Goal: Information Seeking & Learning: Learn about a topic

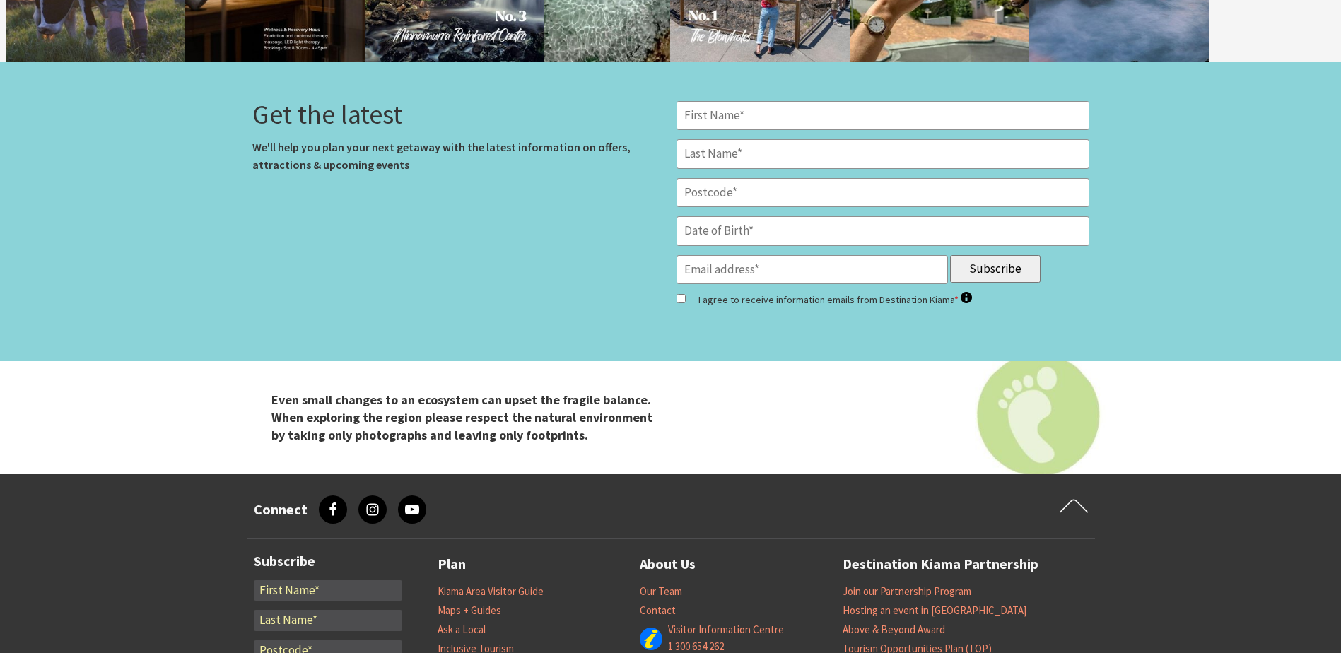
scroll to position [5868, 0]
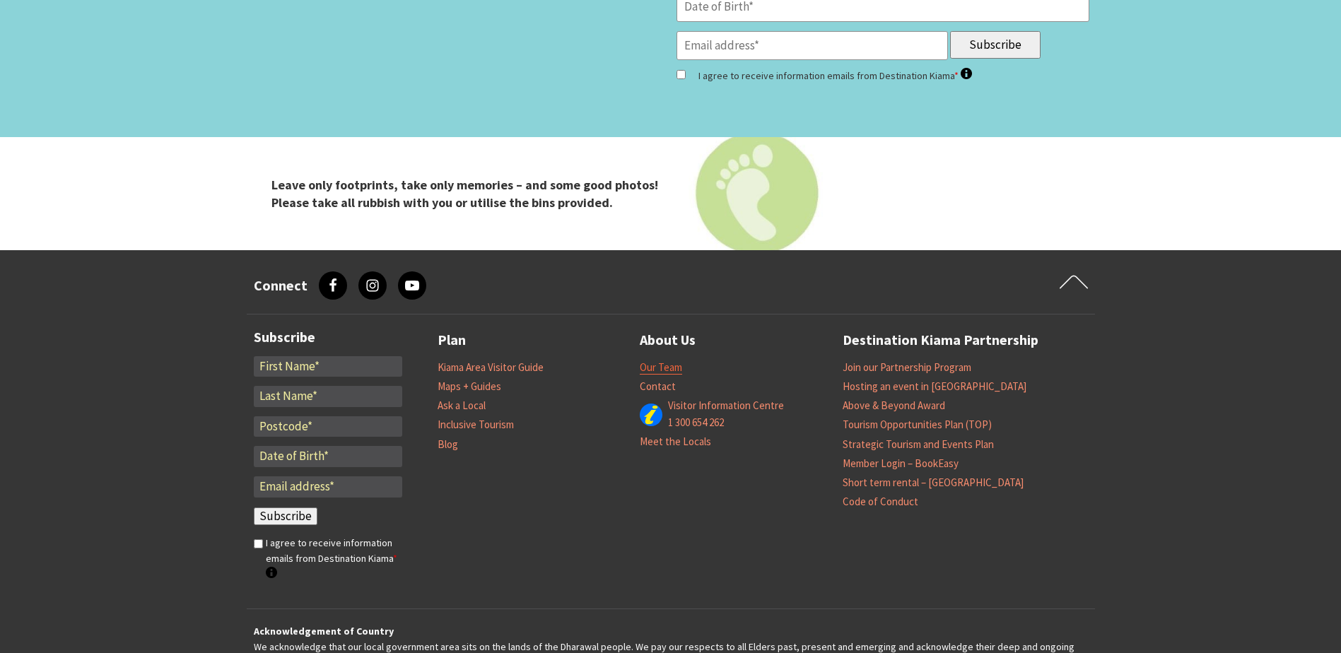
click at [648, 361] on link "Our Team" at bounding box center [661, 368] width 42 height 14
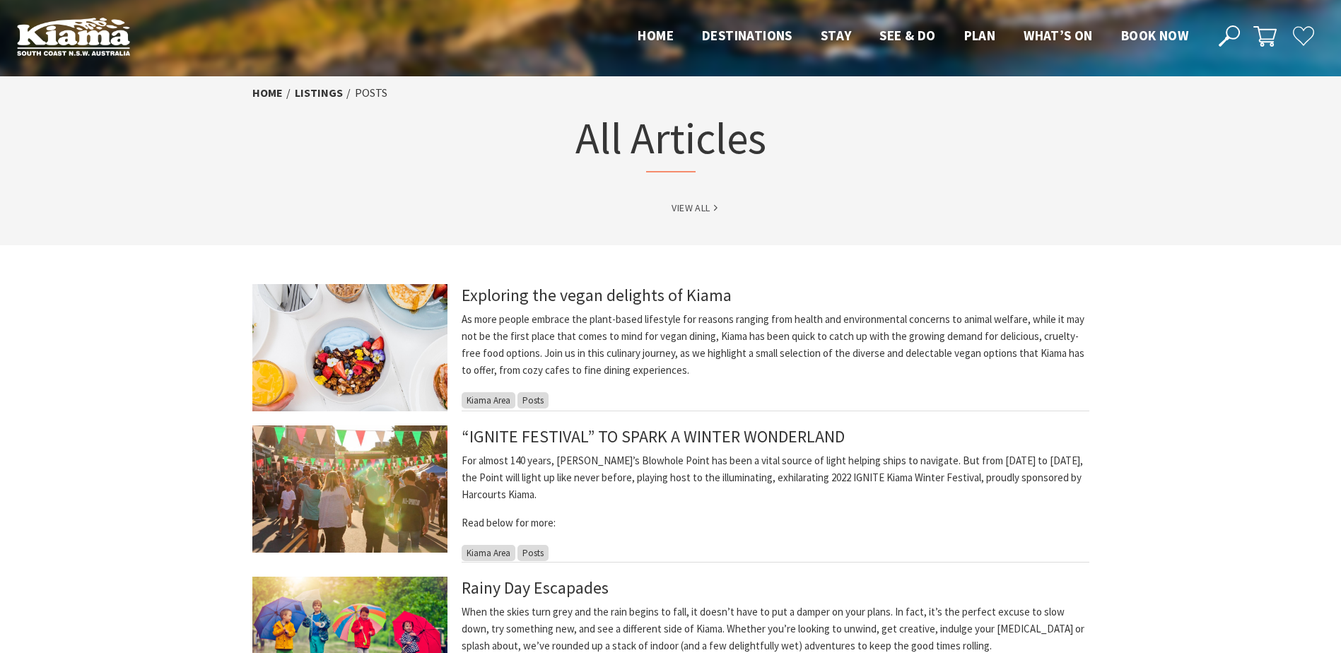
scroll to position [71, 0]
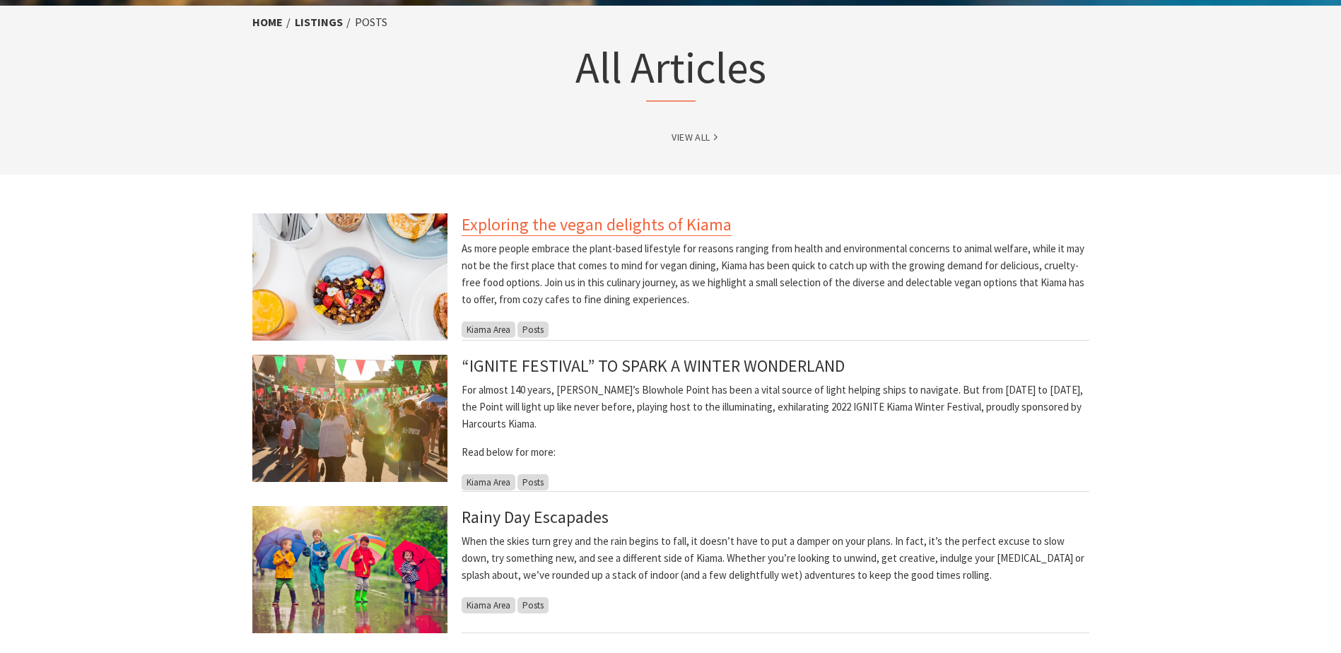
click at [539, 224] on link "Exploring the vegan delights of Kiama" at bounding box center [597, 225] width 270 height 23
click at [505, 226] on link "Exploring the vegan delights of Kiama" at bounding box center [597, 225] width 270 height 23
click at [526, 222] on link "Exploring the vegan delights of Kiama" at bounding box center [597, 225] width 270 height 23
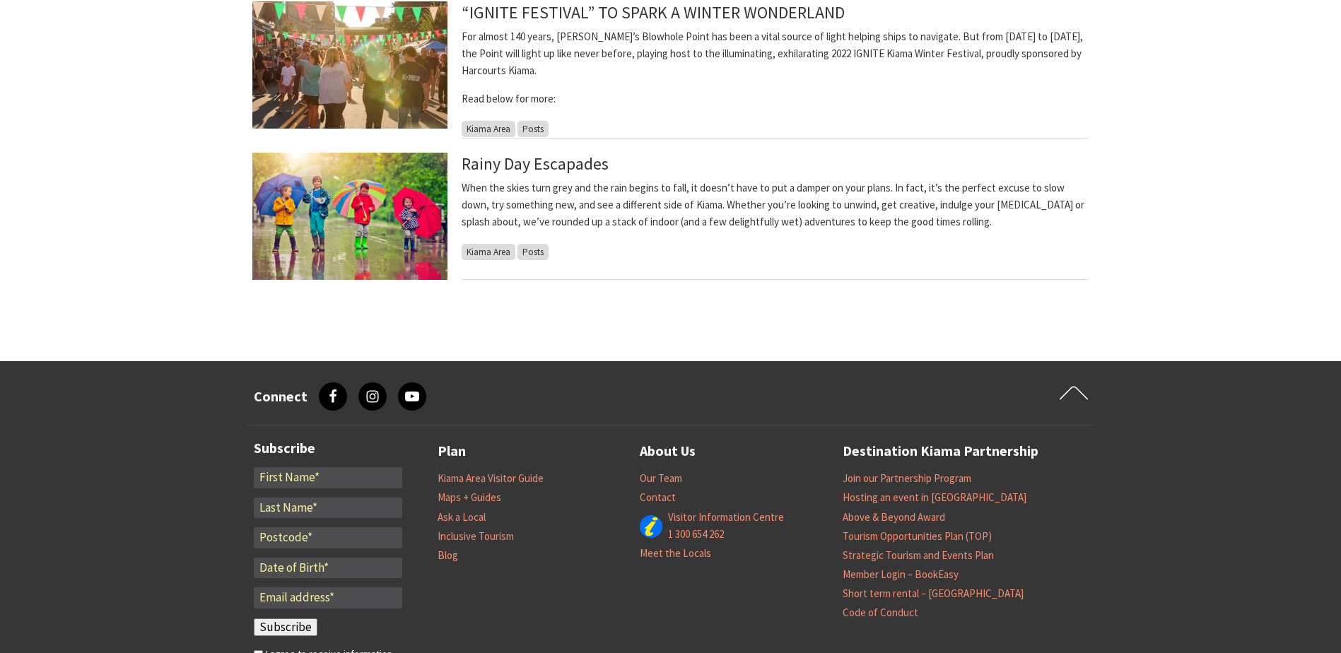
scroll to position [0, 0]
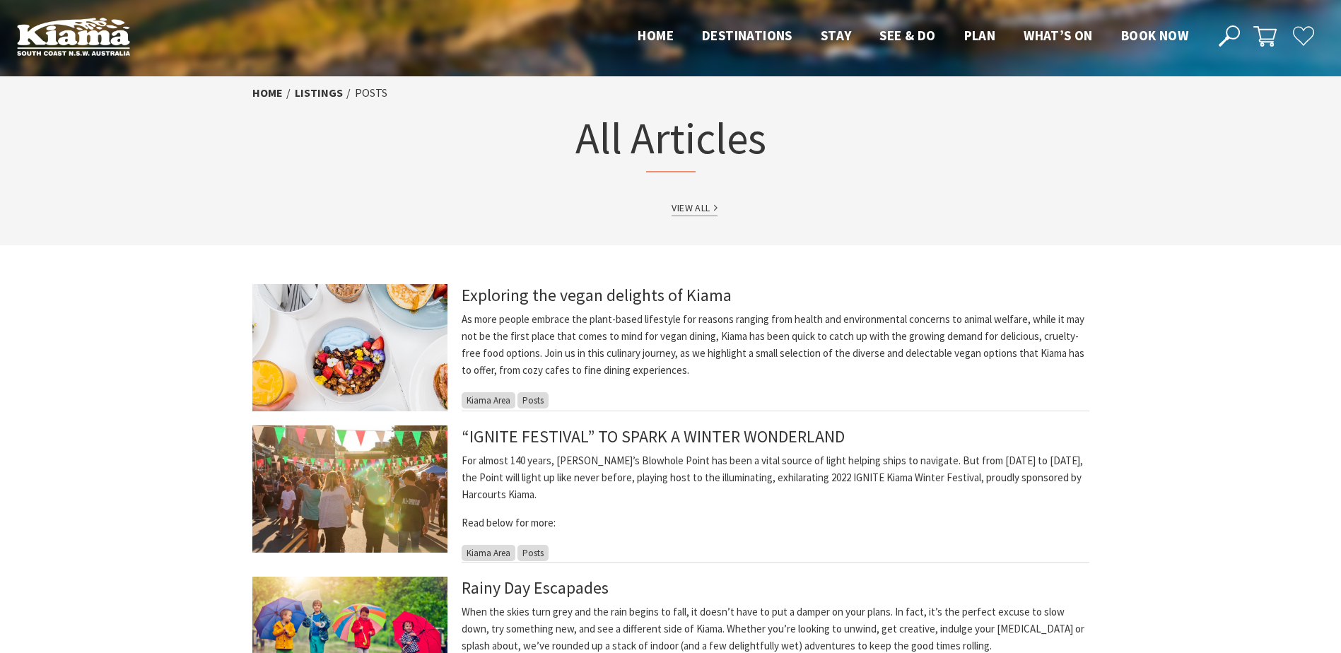
click at [689, 215] on link "View All" at bounding box center [694, 208] width 45 height 16
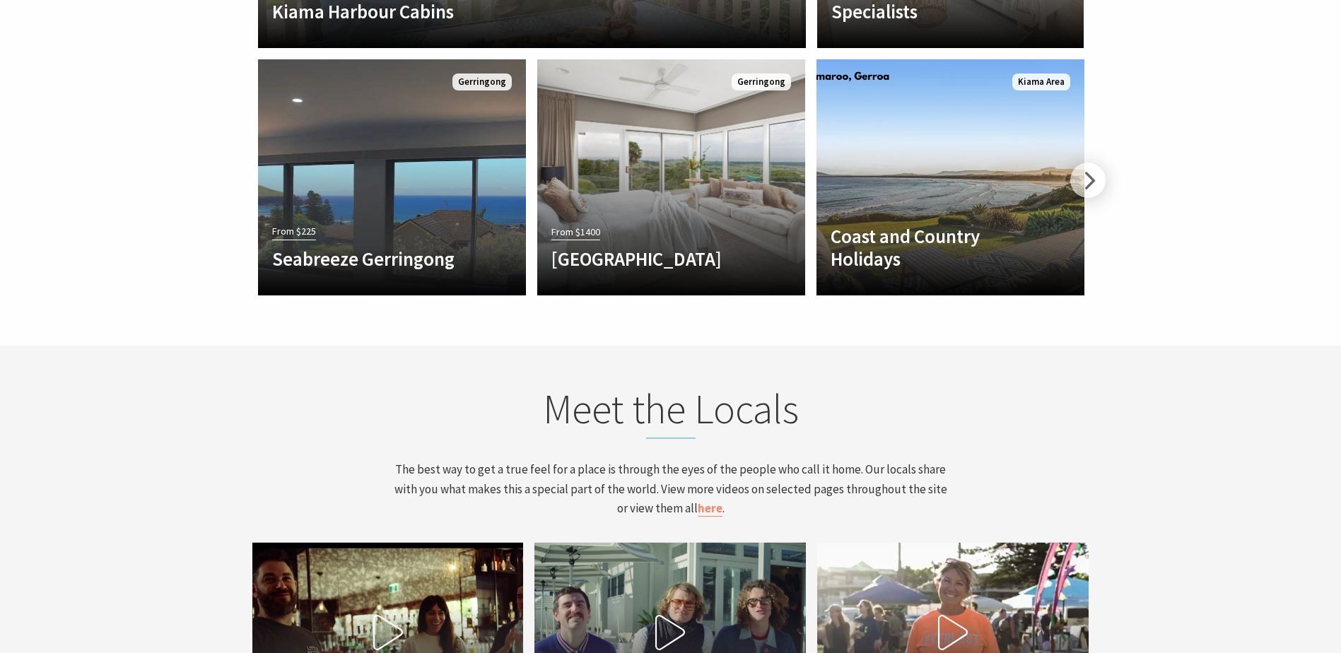
scroll to position [4100, 0]
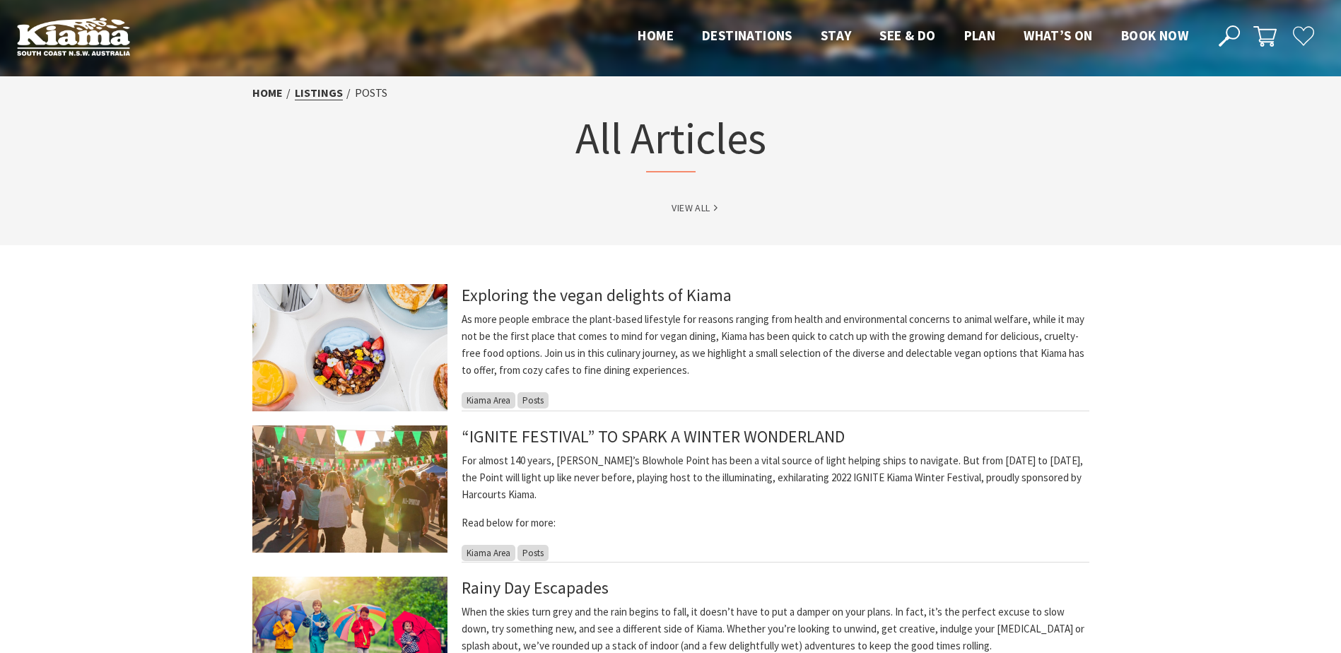
click at [305, 90] on link "listings" at bounding box center [319, 93] width 48 height 15
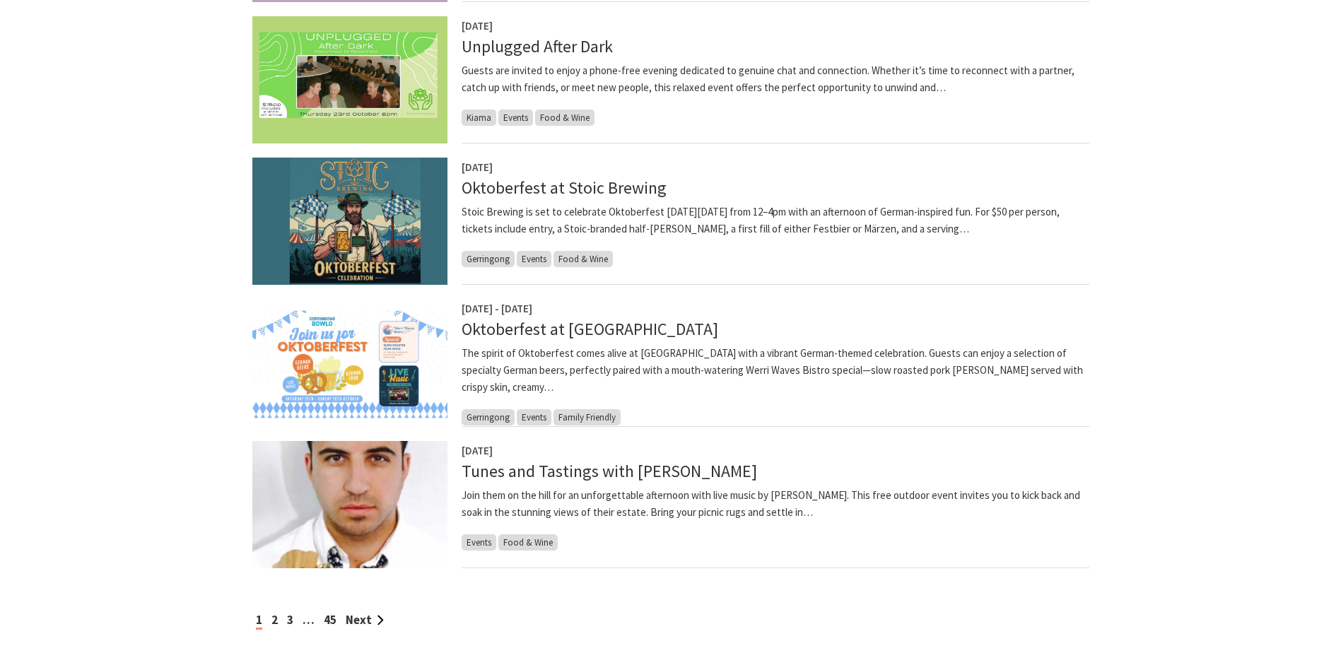
scroll to position [1060, 0]
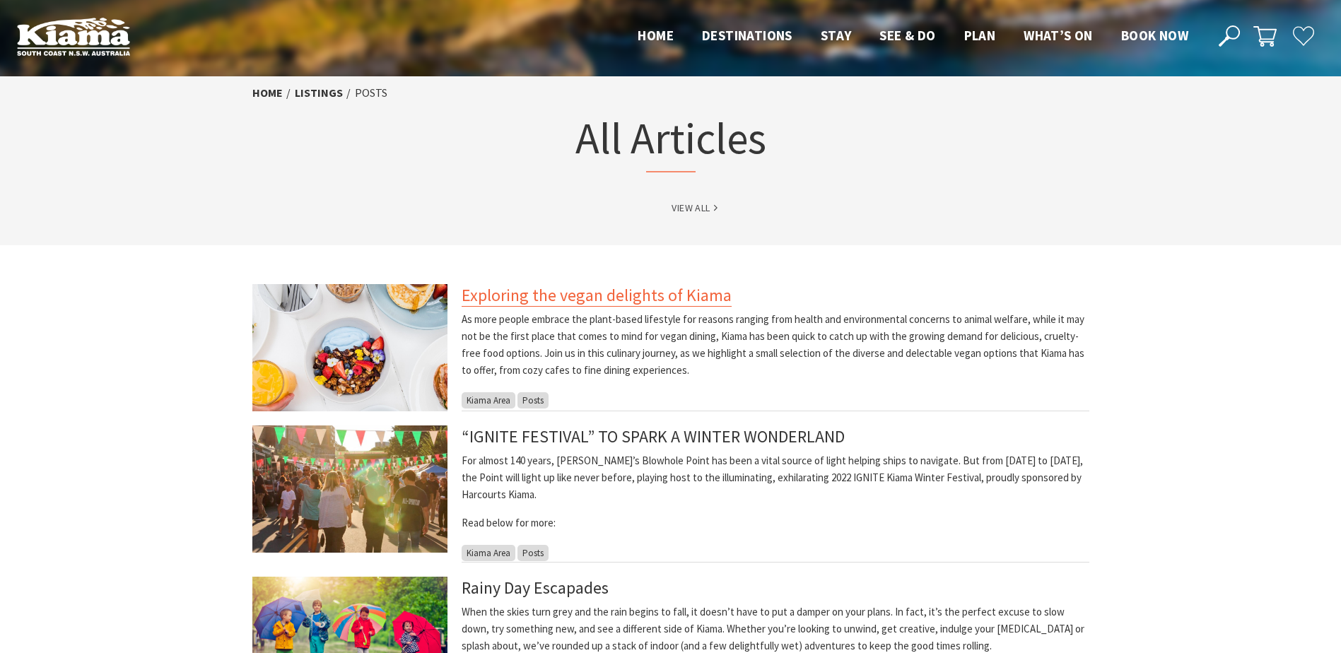
click at [504, 293] on link "Exploring the vegan delights of Kiama" at bounding box center [597, 295] width 270 height 23
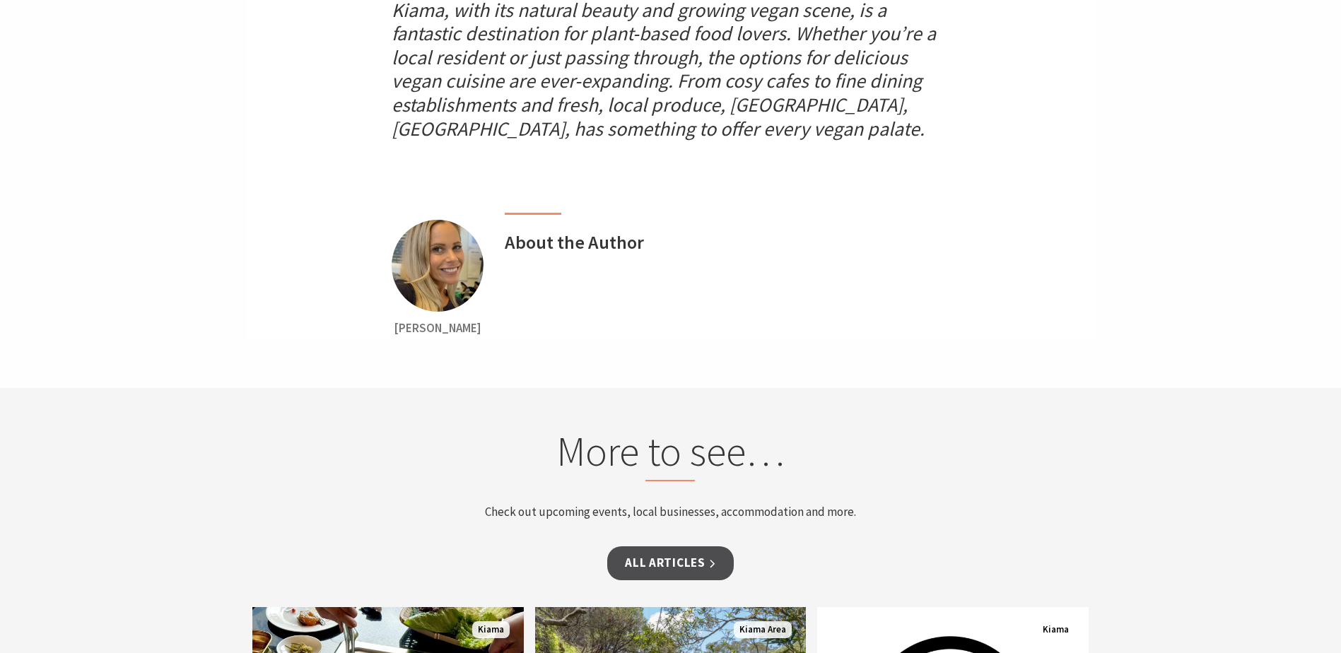
scroll to position [4313, 0]
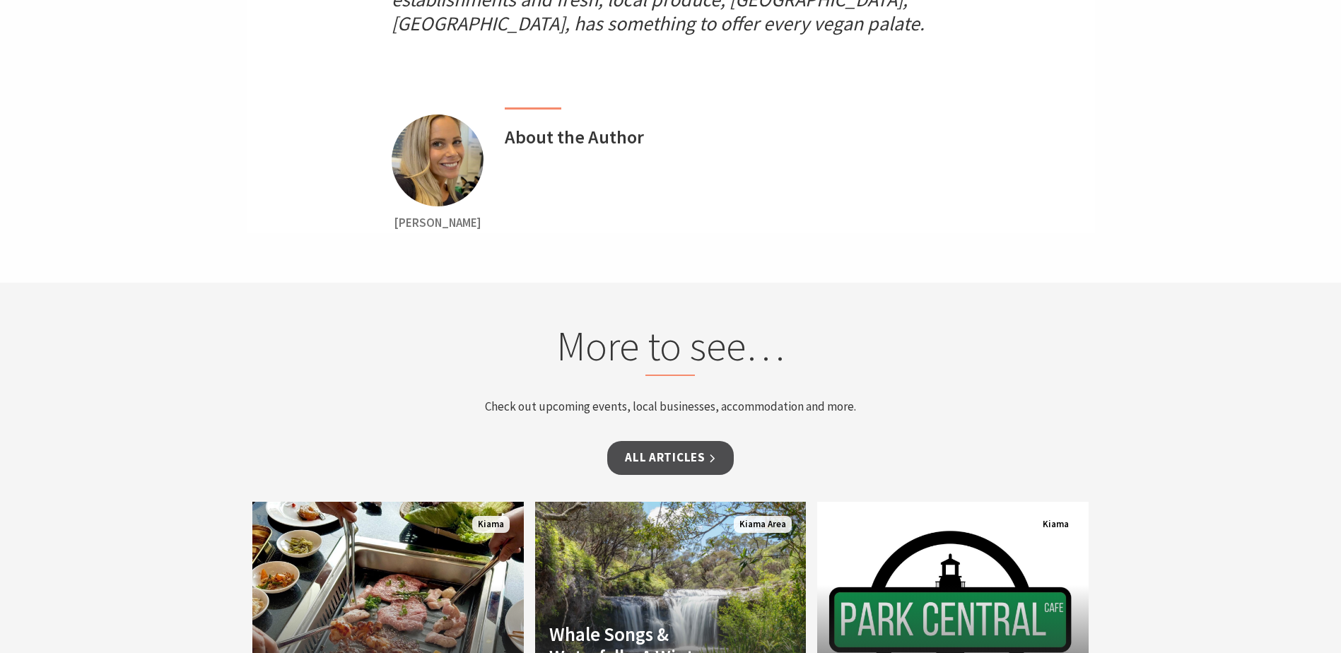
click at [454, 130] on img at bounding box center [438, 161] width 92 height 92
click at [555, 126] on h3 "About the Author" at bounding box center [574, 137] width 139 height 22
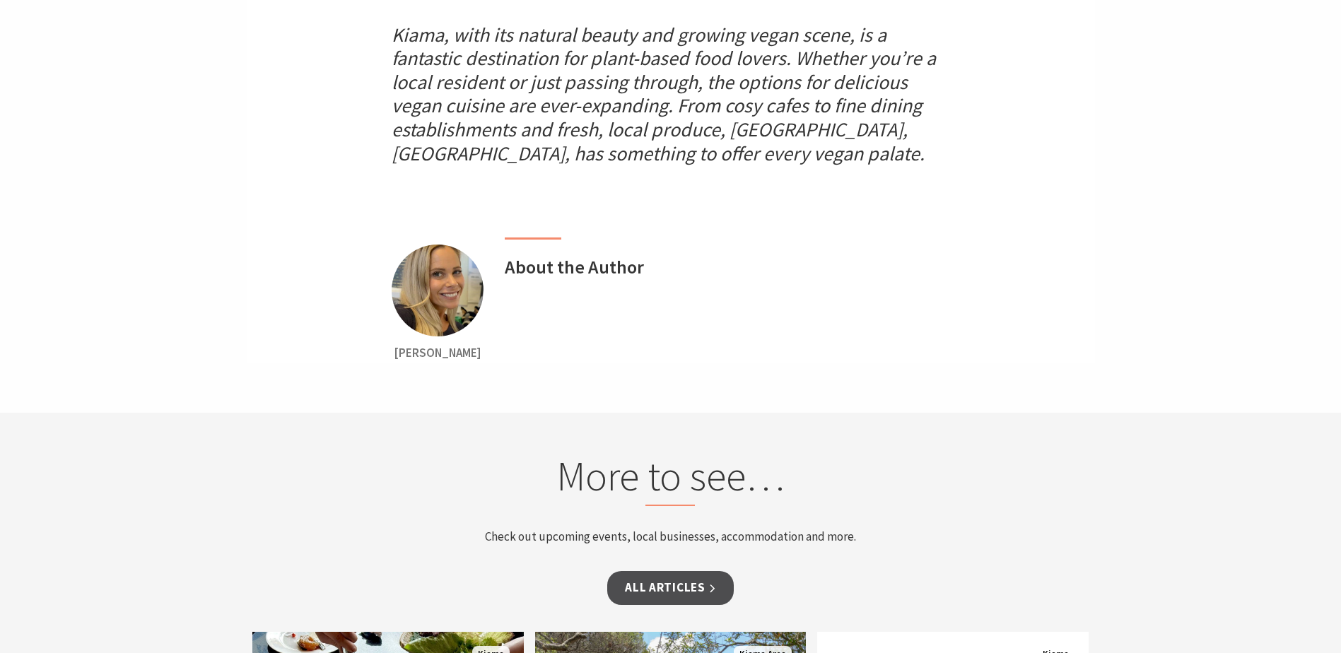
scroll to position [4030, 0]
